Goal: Task Accomplishment & Management: Manage account settings

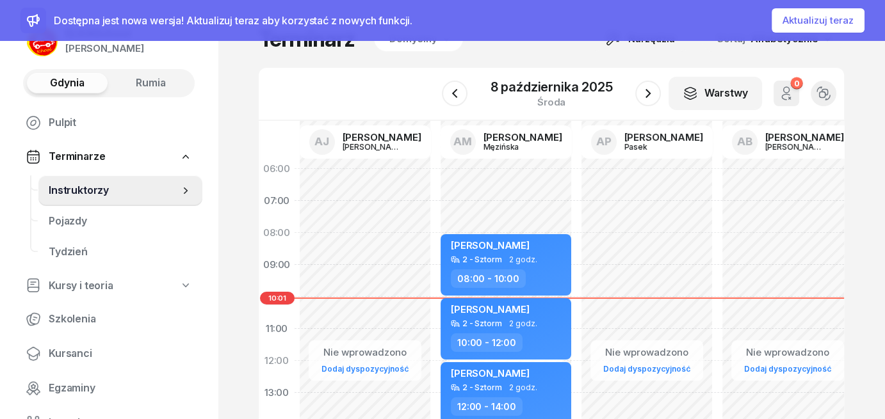
click at [825, 23] on button "Aktualizuj teraz" at bounding box center [817, 20] width 93 height 24
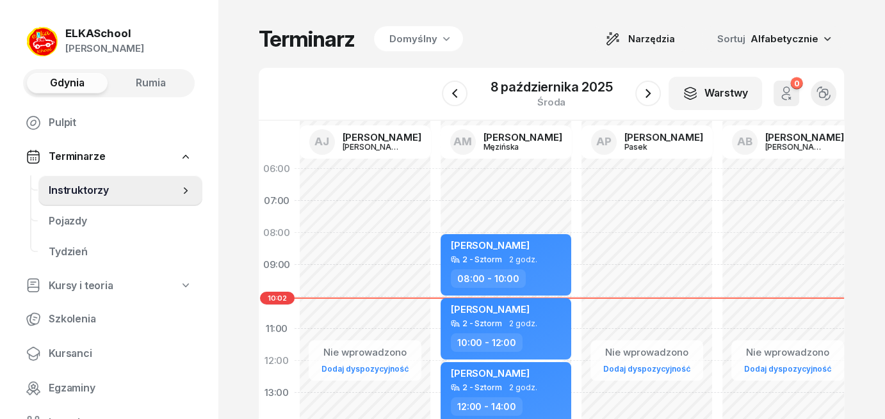
click at [81, 33] on div "ELKASchool" at bounding box center [104, 33] width 79 height 11
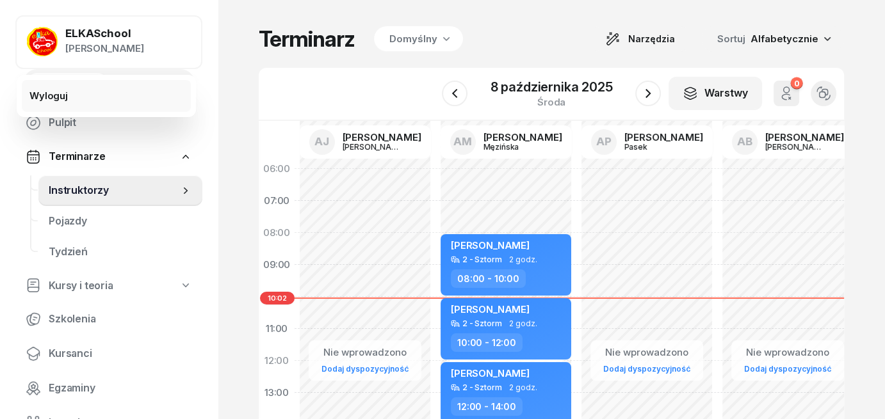
click at [44, 104] on link "Wyloguj" at bounding box center [106, 96] width 169 height 32
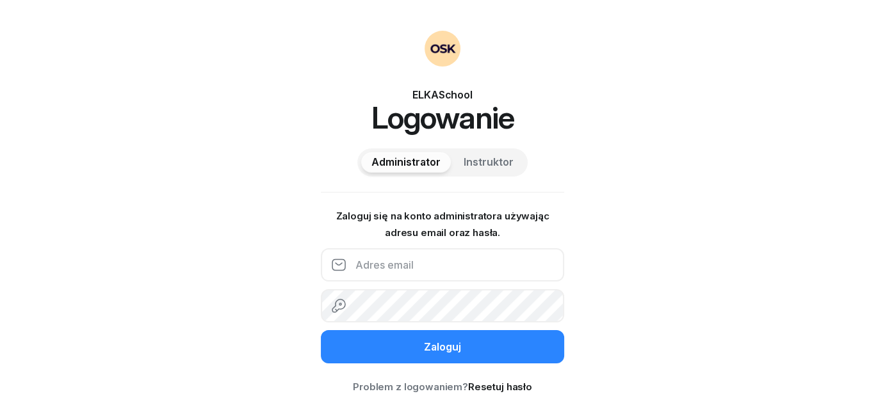
type input "info@elkaschool.pl"
drag, startPoint x: 461, startPoint y: 266, endPoint x: 293, endPoint y: 265, distance: 167.7
click at [293, 267] on div "ELKASchool Logowanie Administrator Instruktor Zaloguj się na konto administrato…" at bounding box center [442, 213] width 885 height 426
type input "pietryka@elkaschool.pl"
click at [316, 297] on div "ELKASchool Logowanie Administrator Instruktor Zaloguj się na konto administrato…" at bounding box center [442, 213] width 885 height 426
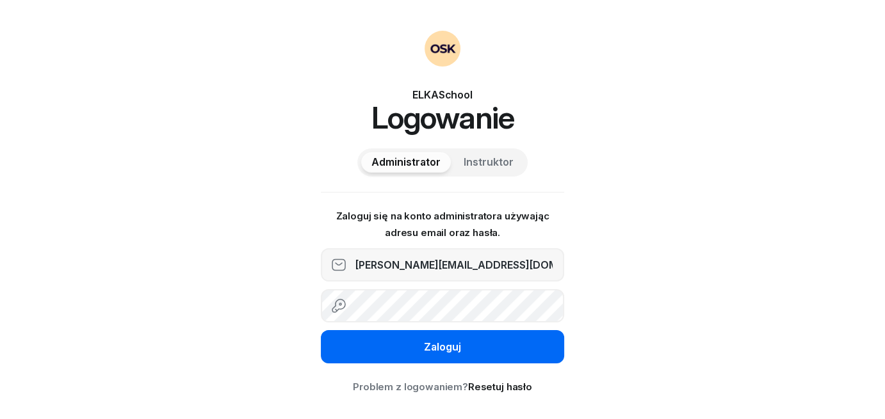
click at [351, 348] on button "Zaloguj" at bounding box center [442, 346] width 243 height 33
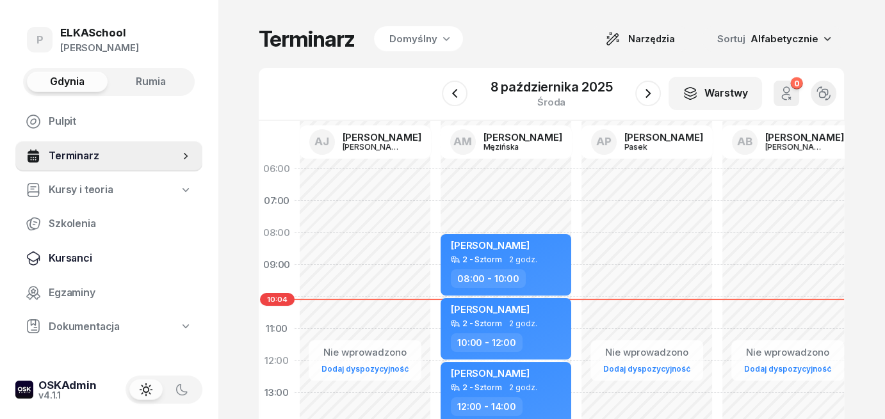
click at [68, 260] on span "Kursanci" at bounding box center [120, 258] width 143 height 17
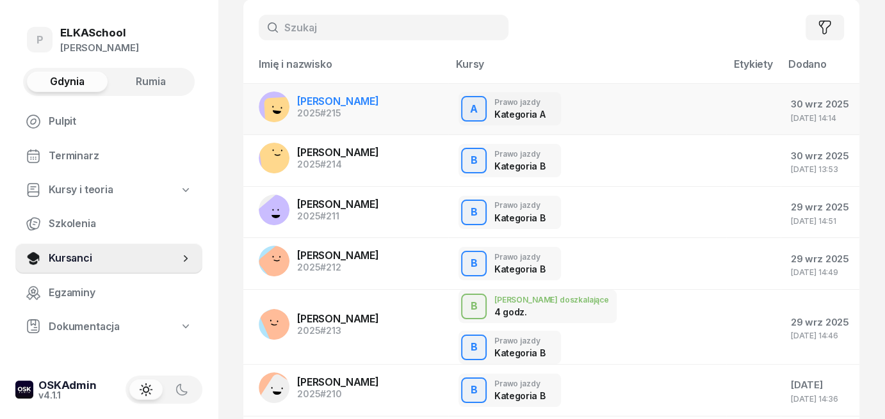
scroll to position [128, 0]
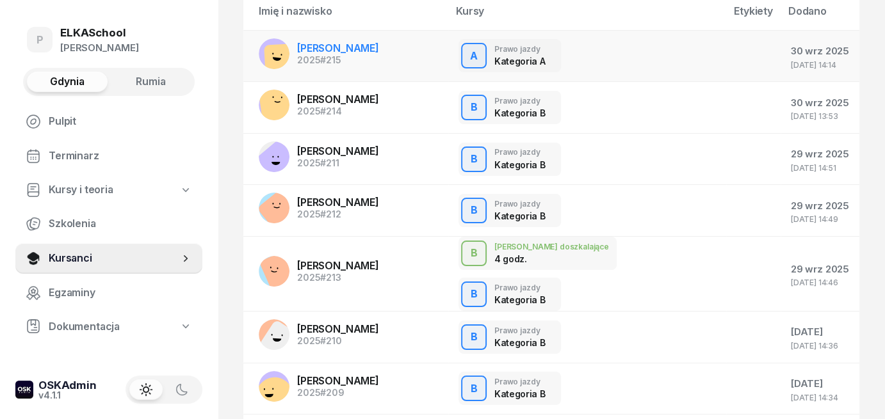
click at [350, 47] on span "JAROSŁAW ORLITA" at bounding box center [338, 48] width 82 height 13
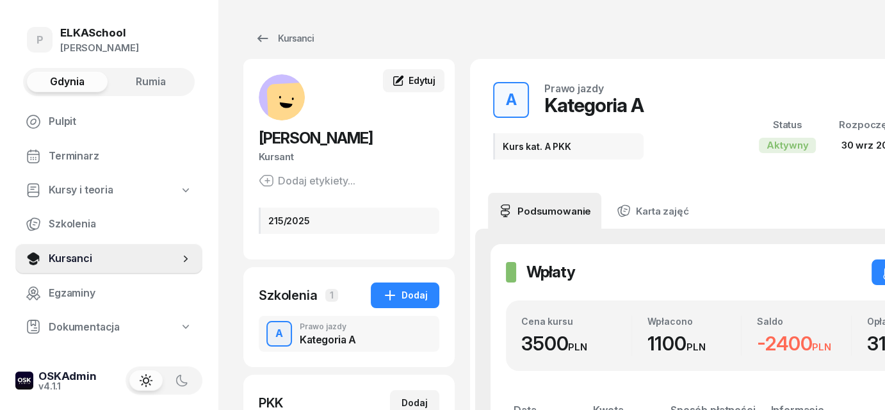
click at [424, 83] on span "Edytuj" at bounding box center [421, 80] width 27 height 11
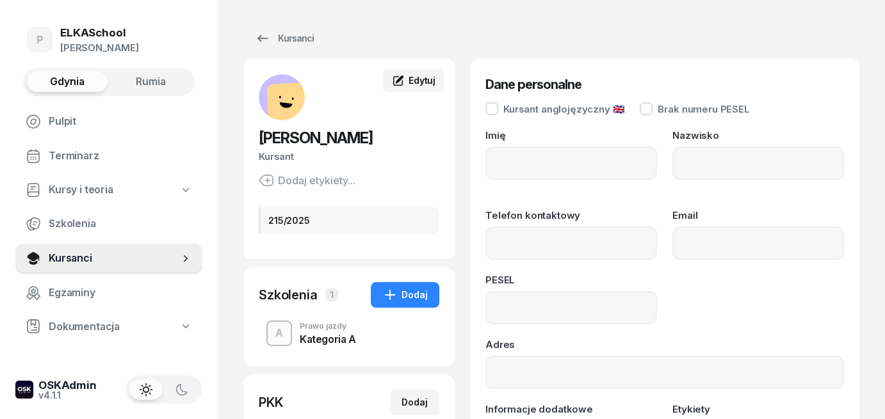
type input "JAROSŁAW"
type input "ORLITA"
type input "75101603074"
type input "215/2025"
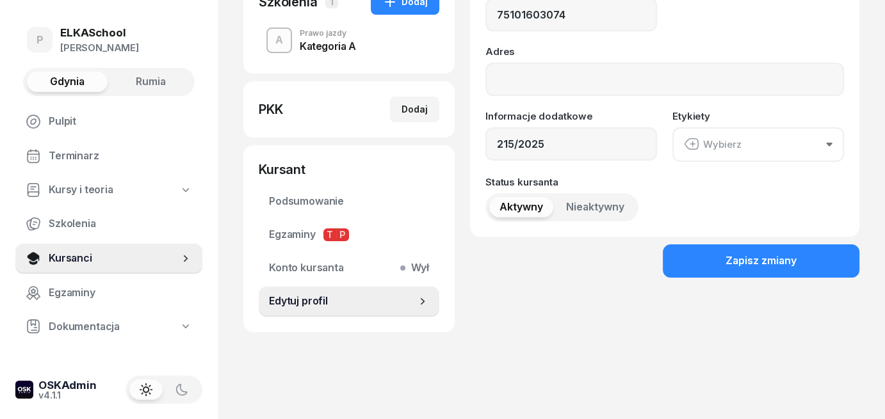
click at [151, 82] on span "Rumia" at bounding box center [151, 82] width 30 height 17
